Goal: Information Seeking & Learning: Learn about a topic

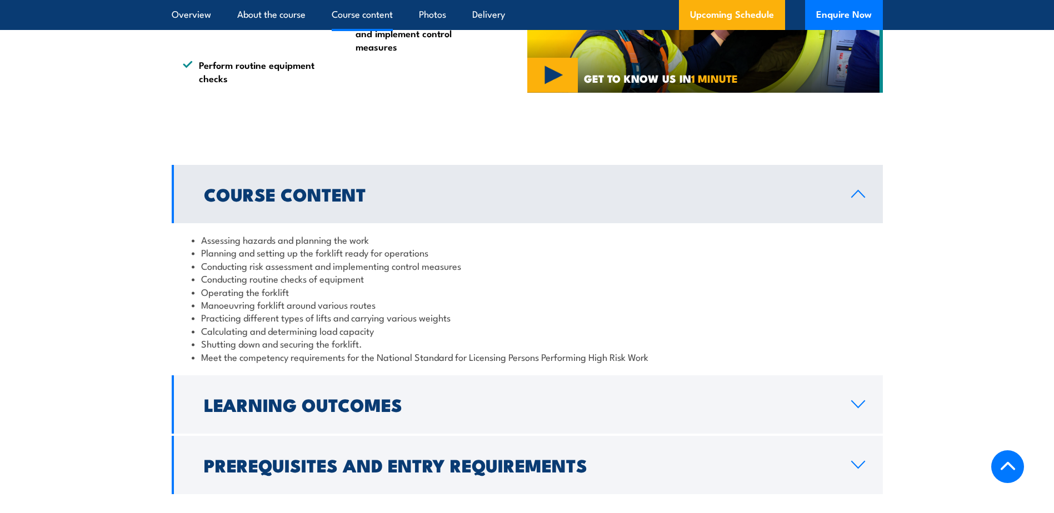
scroll to position [1056, 0]
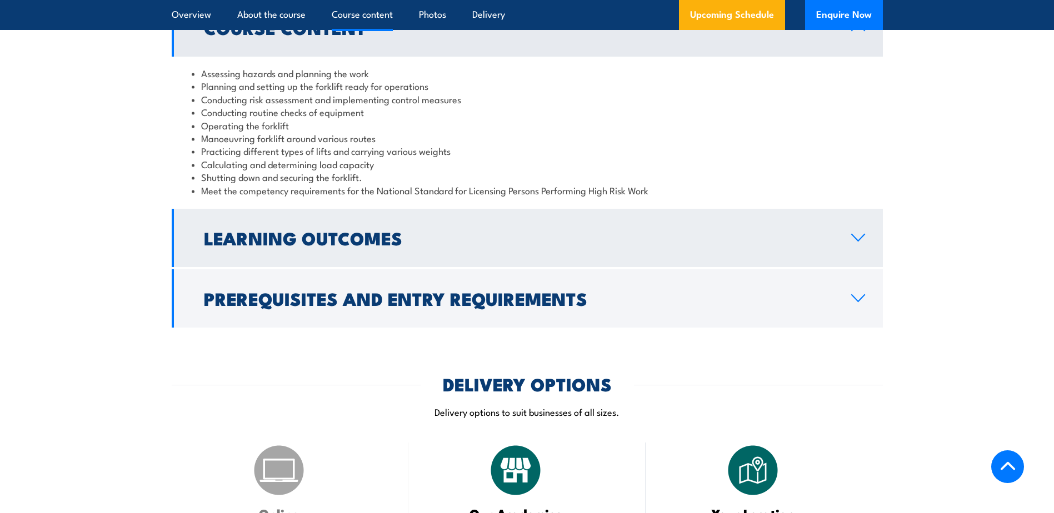
click at [563, 224] on link "Learning Outcomes" at bounding box center [527, 238] width 711 height 58
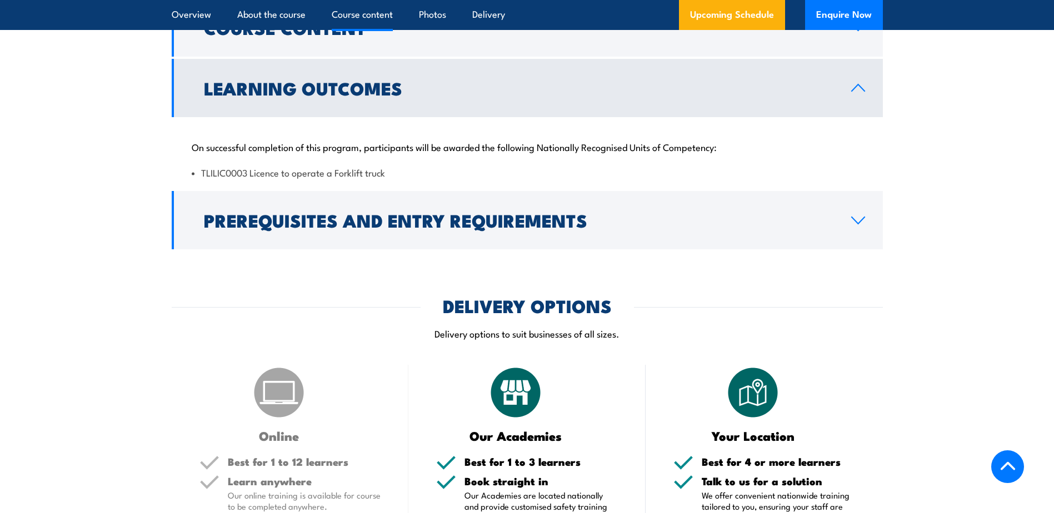
click at [509, 99] on link "Learning Outcomes" at bounding box center [527, 88] width 711 height 58
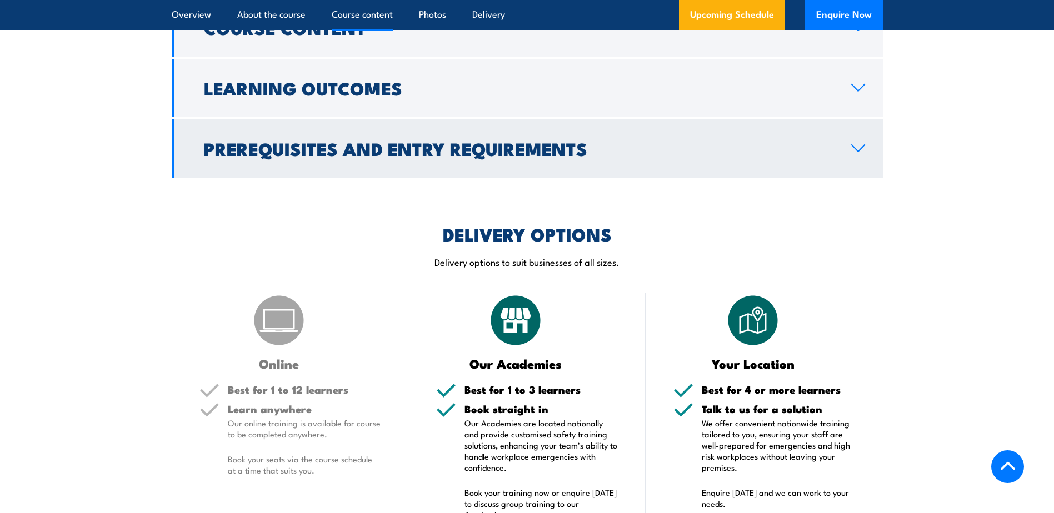
click at [481, 147] on h2 "Prerequisites and Entry Requirements" at bounding box center [518, 149] width 629 height 16
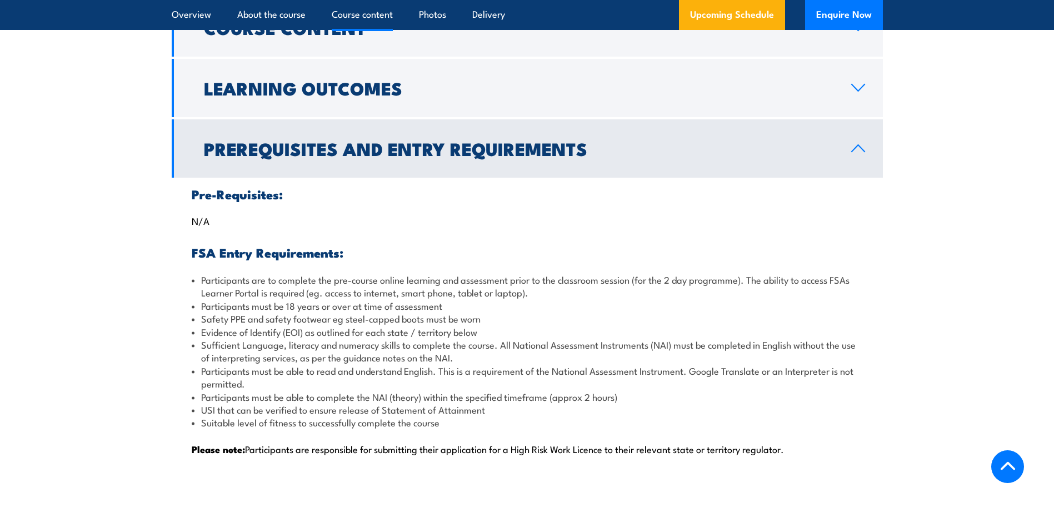
click at [488, 148] on h2 "Prerequisites and Entry Requirements" at bounding box center [518, 149] width 629 height 16
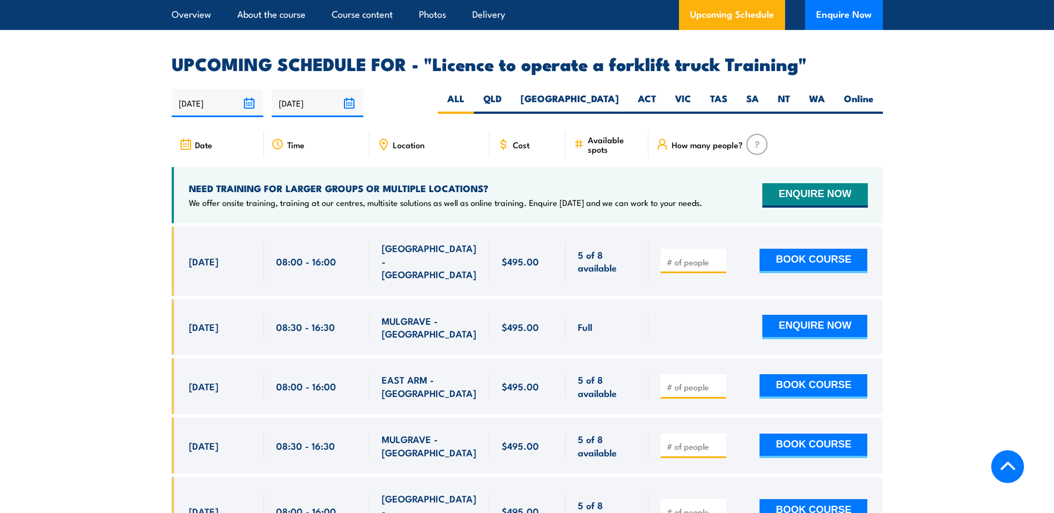
scroll to position [1611, 0]
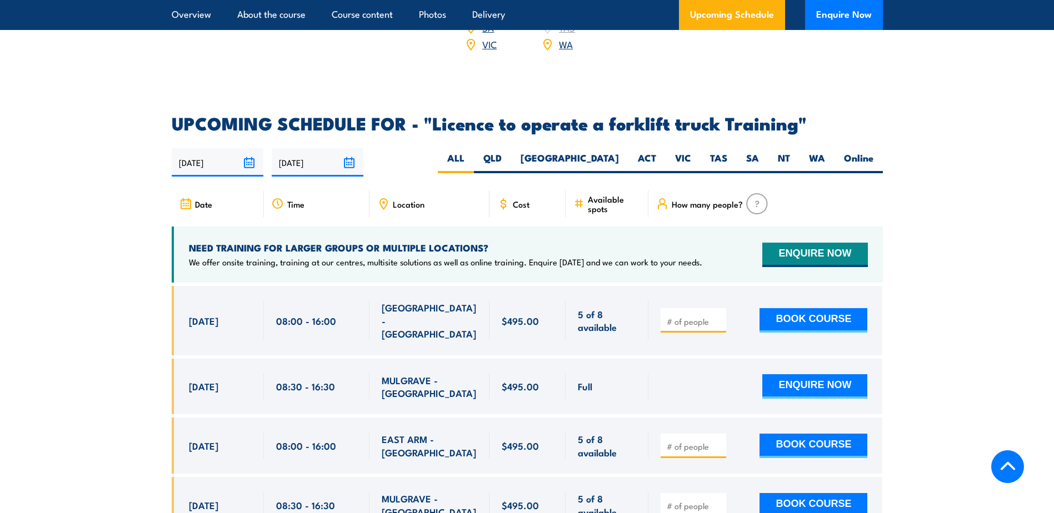
click at [424, 194] on div "Location" at bounding box center [429, 204] width 120 height 27
click at [405, 199] on span "Location" at bounding box center [409, 203] width 32 height 9
click at [511, 152] on label "QLD" at bounding box center [492, 163] width 37 height 22
click at [509, 152] on input "QLD" at bounding box center [505, 155] width 7 height 7
radio input "true"
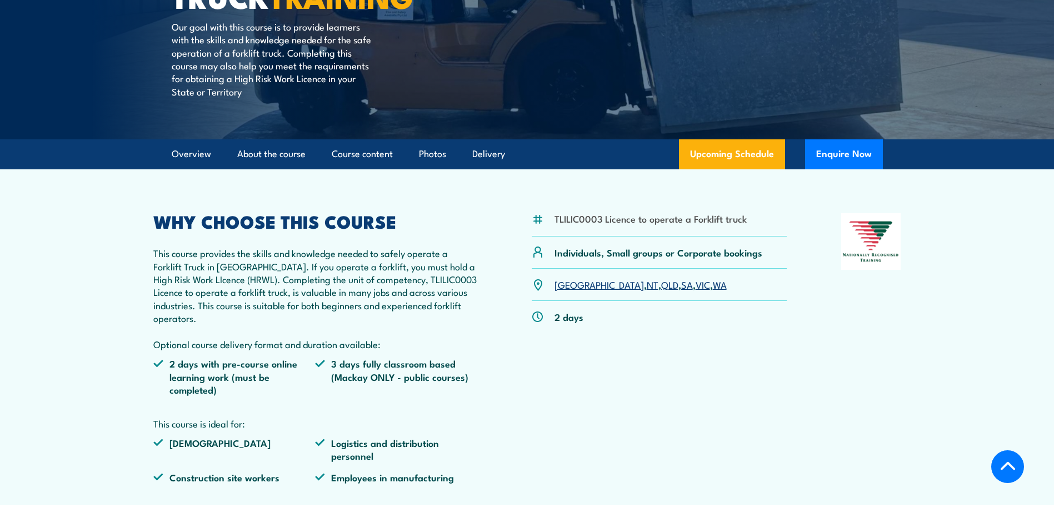
scroll to position [248, 0]
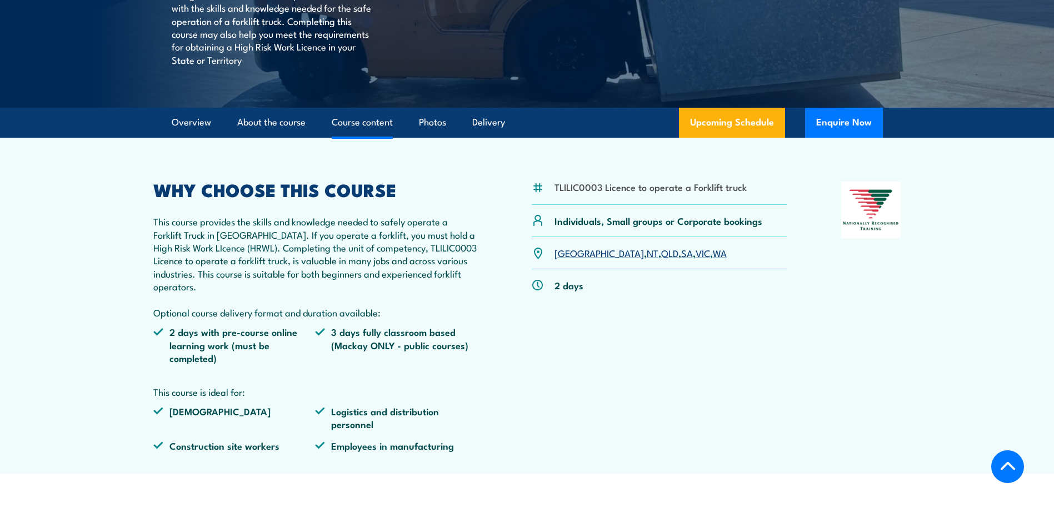
click at [351, 122] on link "Course content" at bounding box center [362, 122] width 61 height 29
